Goal: Check status: Check status

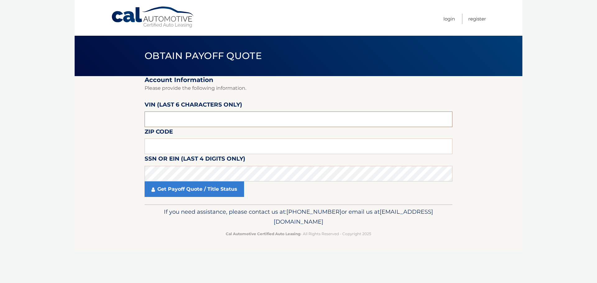
click at [215, 115] on input "text" at bounding box center [299, 120] width 308 height 16
type input "054462"
click at [222, 139] on input "text" at bounding box center [299, 147] width 308 height 16
type input "11731"
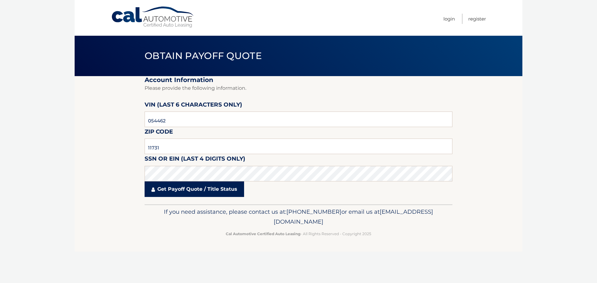
click at [209, 189] on link "Get Payoff Quote / Title Status" at bounding box center [194, 189] width 99 height 16
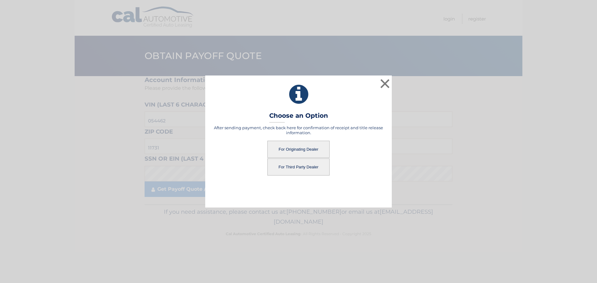
click at [300, 147] on button "For Originating Dealer" at bounding box center [298, 149] width 62 height 17
click at [309, 144] on button "For Originating Dealer" at bounding box center [298, 149] width 62 height 17
click at [309, 149] on button "For Originating Dealer" at bounding box center [298, 149] width 62 height 17
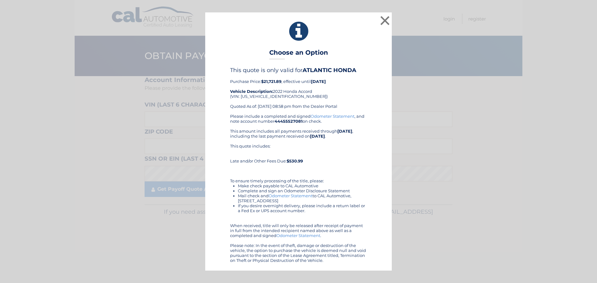
drag, startPoint x: 247, startPoint y: 56, endPoint x: 348, endPoint y: 269, distance: 235.2
click at [347, 271] on div "× Choose an Option This quote is only valid for ATLANTIC HONDA Purchase Price: …" at bounding box center [298, 141] width 597 height 283
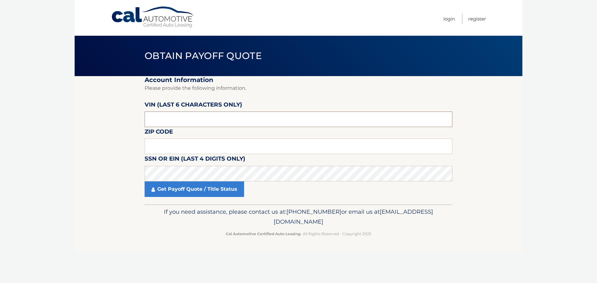
click at [236, 123] on input "text" at bounding box center [299, 120] width 308 height 16
click at [236, 122] on input "text" at bounding box center [299, 120] width 308 height 16
type input "054462"
click at [202, 149] on input "text" at bounding box center [299, 147] width 308 height 16
type input "11731"
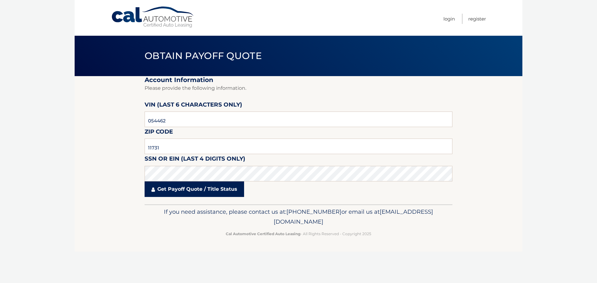
click at [221, 188] on link "Get Payoff Quote / Title Status" at bounding box center [194, 189] width 99 height 16
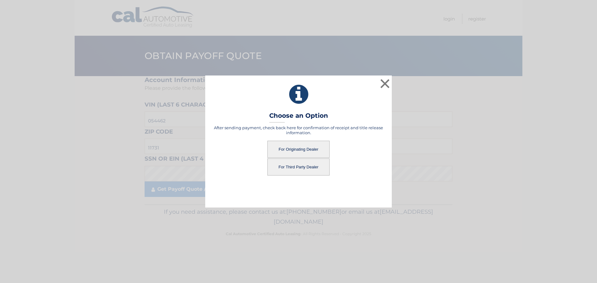
click at [287, 150] on button "For Originating Dealer" at bounding box center [298, 149] width 62 height 17
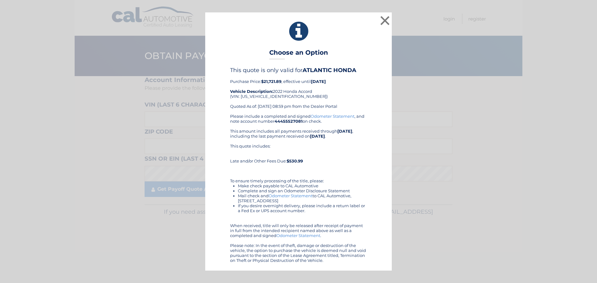
drag, startPoint x: 271, startPoint y: 57, endPoint x: 336, endPoint y: 232, distance: 186.5
click at [334, 269] on div "× Choose an Option This quote is only valid for ATLANTIC HONDA Purchase Price: …" at bounding box center [298, 141] width 186 height 258
click at [569, 205] on div "× Choose an Option This quote is only valid for ATLANTIC HONDA Purchase Price: …" at bounding box center [298, 141] width 592 height 258
